Goal: Task Accomplishment & Management: Complete application form

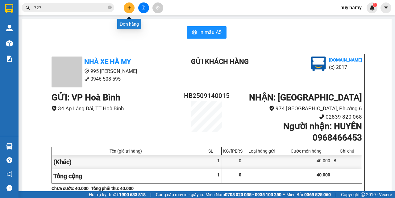
click at [127, 5] on button at bounding box center [129, 7] width 11 height 11
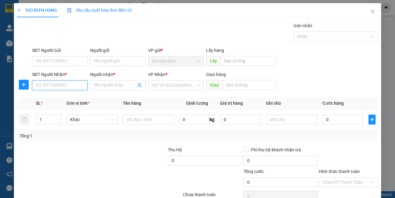
click at [56, 83] on input "SĐT Người Nhận *" at bounding box center [60, 85] width 56 height 10
type input "000000000000"
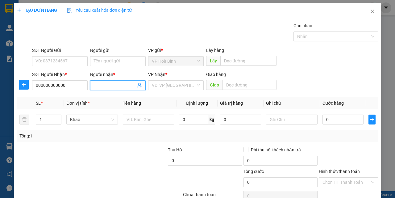
click at [99, 88] on input "Người nhận *" at bounding box center [115, 85] width 42 height 7
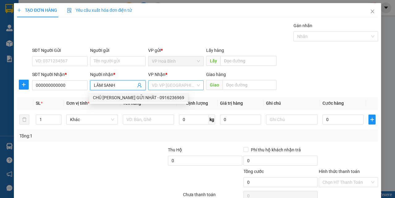
type input "LÂM SANH"
drag, startPoint x: 172, startPoint y: 82, endPoint x: 169, endPoint y: 90, distance: 8.0
click at [172, 82] on input "search" at bounding box center [174, 85] width 44 height 9
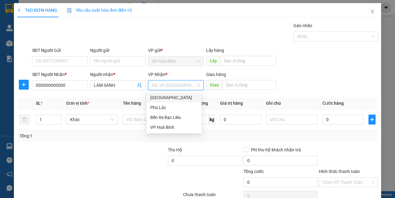
click at [165, 95] on div "[GEOGRAPHIC_DATA]" at bounding box center [174, 97] width 48 height 7
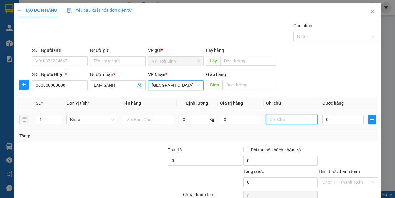
click at [283, 119] on input "text" at bounding box center [292, 119] width 52 height 10
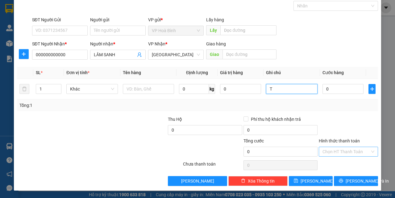
type input "T"
click at [340, 151] on input "Hình thức thanh toán" at bounding box center [346, 151] width 48 height 9
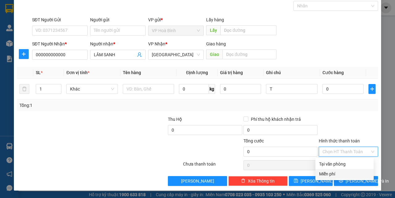
click at [335, 175] on div "Miễn phí" at bounding box center [344, 173] width 51 height 7
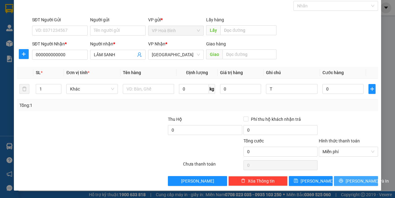
click at [343, 181] on icon "printer" at bounding box center [341, 181] width 4 height 4
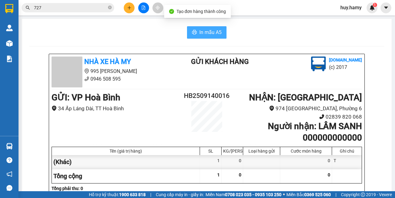
click at [204, 29] on span "In mẫu A5" at bounding box center [210, 32] width 22 height 8
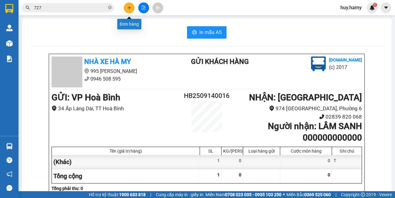
click at [129, 7] on icon "plus" at bounding box center [129, 8] width 4 height 4
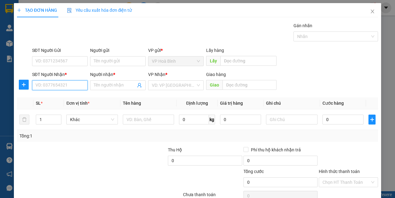
click at [50, 87] on input "SĐT Người Nhận *" at bounding box center [60, 85] width 56 height 10
type input "0909650457"
click at [53, 95] on div "0909650457 - NGHI" at bounding box center [59, 97] width 48 height 7
type input "NGHI"
type input "70.000"
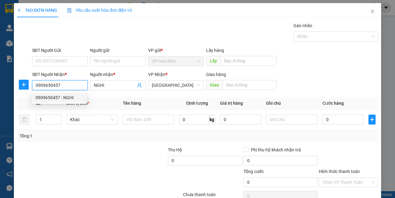
type input "70.000"
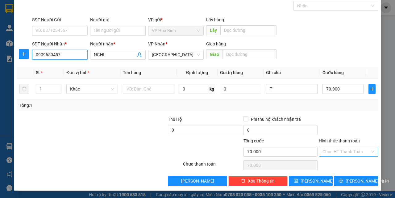
type input "0909650457"
click at [338, 151] on input "Hình thức thanh toán" at bounding box center [346, 151] width 48 height 9
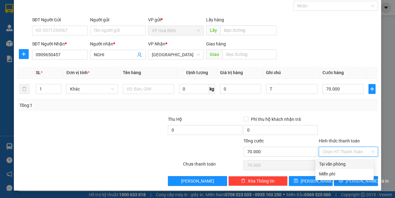
click at [339, 161] on div "Tại văn phòng" at bounding box center [344, 163] width 51 height 7
type input "0"
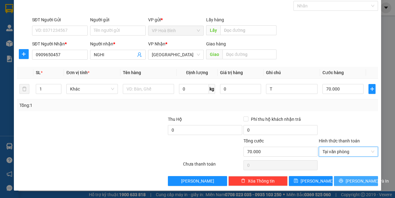
click at [347, 181] on span "[PERSON_NAME] và In" at bounding box center [366, 180] width 43 height 7
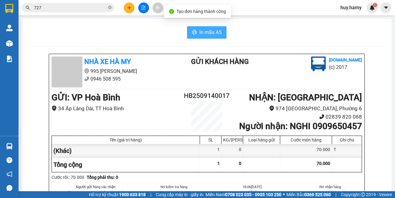
click at [212, 34] on span "In mẫu A5" at bounding box center [210, 32] width 22 height 8
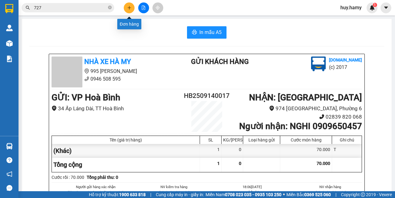
click at [126, 8] on button at bounding box center [129, 7] width 11 height 11
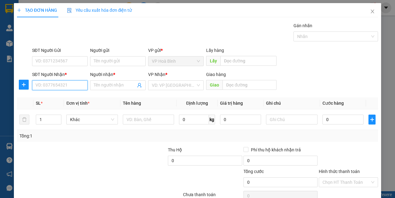
click at [63, 87] on input "SĐT Người Nhận *" at bounding box center [60, 85] width 56 height 10
type input "0949017313"
click at [60, 95] on div "0949017313 - [PERSON_NAME]" at bounding box center [65, 97] width 61 height 7
type input "[PERSON_NAME]"
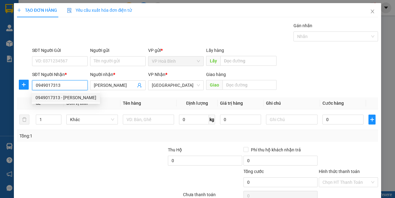
type input "90.000"
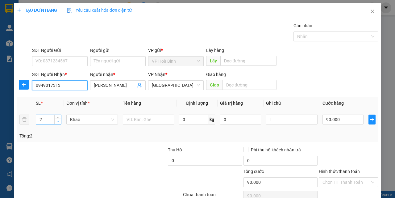
type input "0949017313"
type input "1"
click at [57, 122] on span "down" at bounding box center [58, 122] width 4 height 4
click at [334, 122] on input "90.000" at bounding box center [342, 119] width 41 height 10
type input "0"
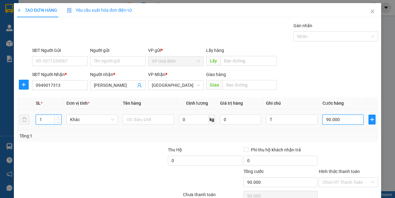
type input "0"
type input "05"
type input "5"
type input "050"
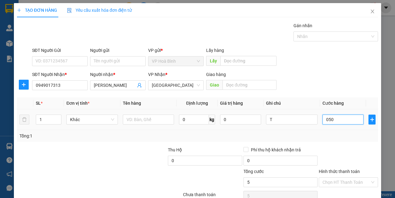
type input "50"
type input "500"
drag, startPoint x: 322, startPoint y: 118, endPoint x: 334, endPoint y: 119, distance: 12.4
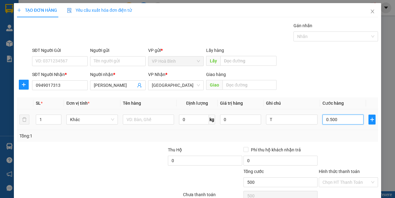
click at [334, 119] on input "0.500" at bounding box center [342, 119] width 41 height 10
type input "5"
type input "50"
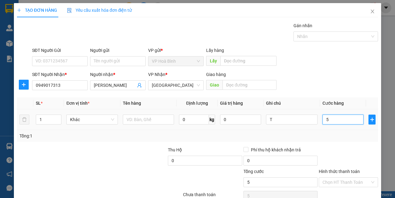
type input "50"
type input "500"
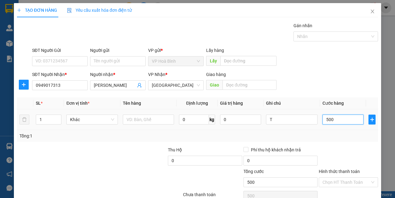
type input "5.000"
type input "50.000"
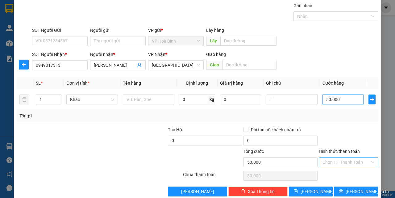
scroll to position [31, 0]
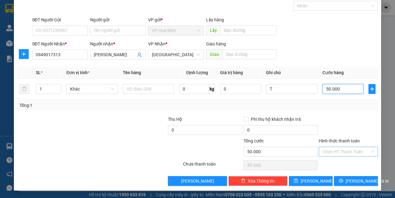
type input "50.000"
click at [337, 152] on input "Hình thức thanh toán" at bounding box center [346, 151] width 48 height 9
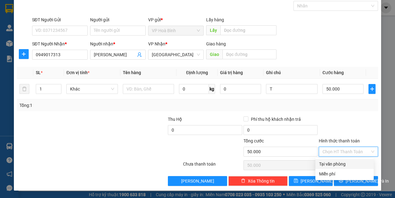
click at [339, 159] on div "Tại văn phòng" at bounding box center [344, 164] width 58 height 10
type input "0"
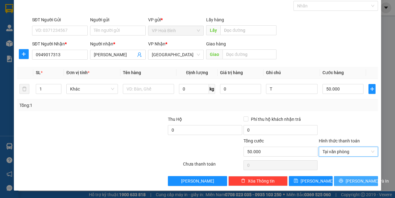
click at [342, 180] on icon "printer" at bounding box center [341, 180] width 4 height 4
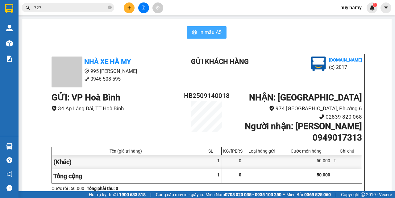
click at [199, 32] on span "In mẫu A5" at bounding box center [210, 32] width 22 height 8
